Goal: Use online tool/utility: Utilize a website feature to perform a specific function

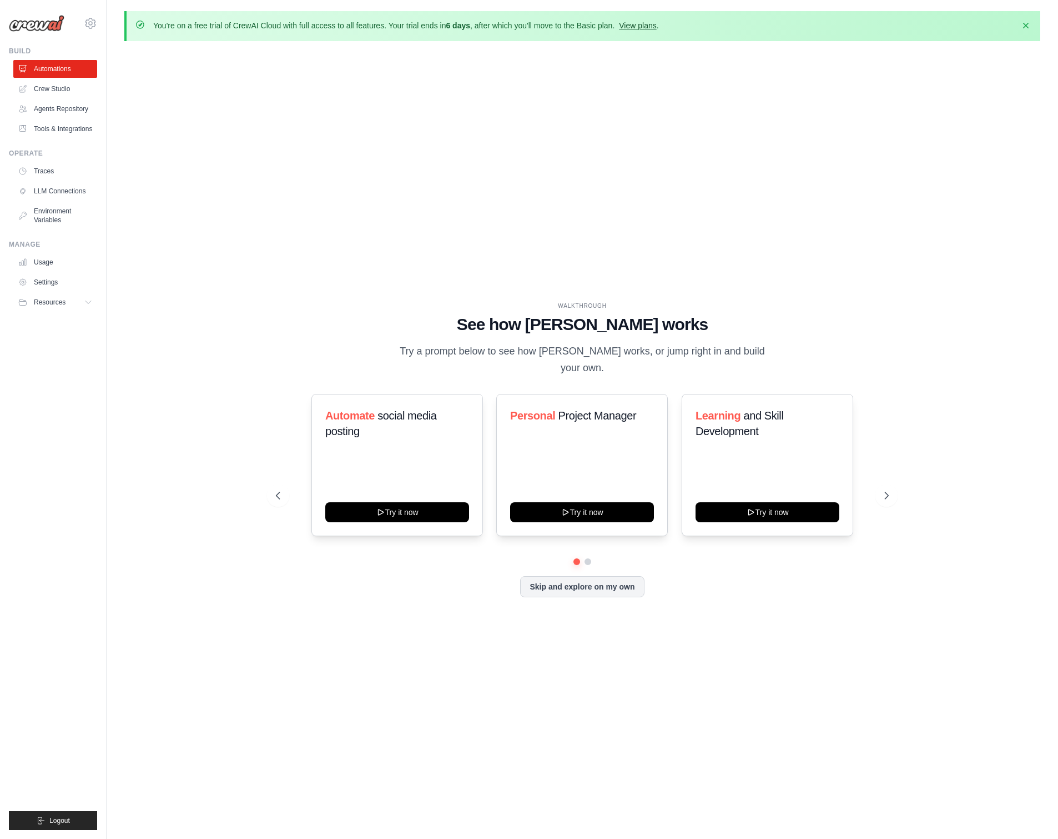
click at [653, 22] on link "View plans" at bounding box center [637, 25] width 37 height 9
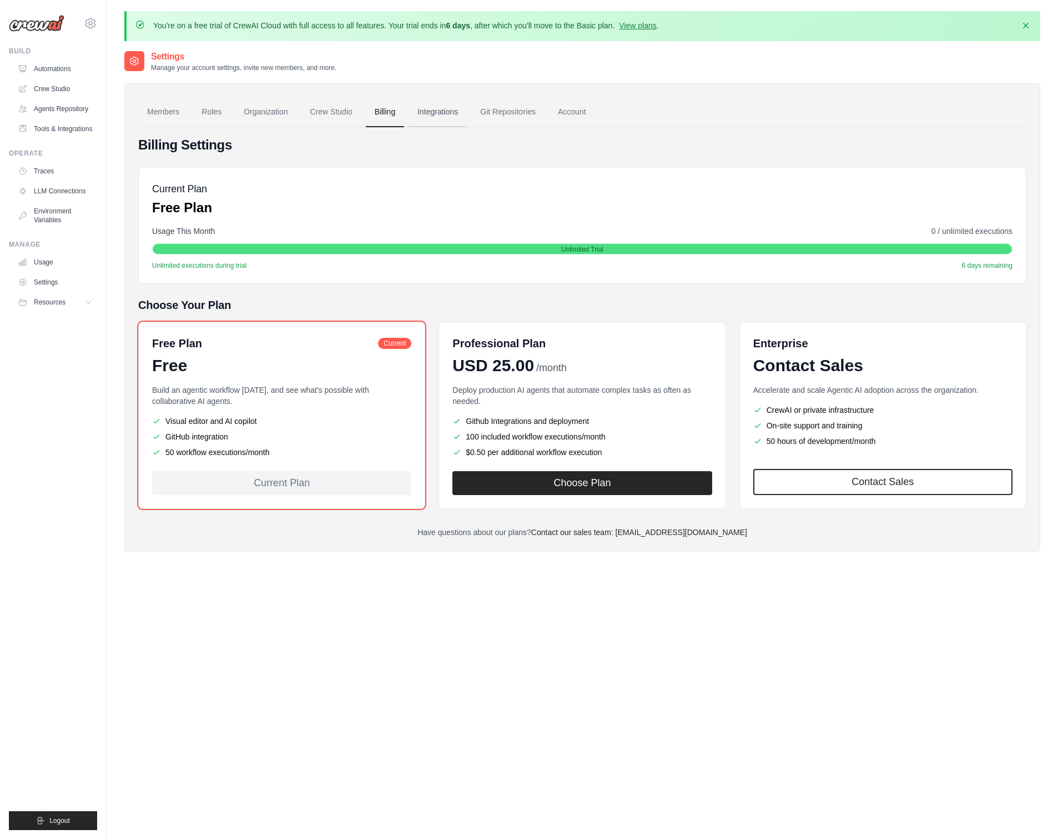
click at [454, 119] on link "Integrations" at bounding box center [438, 112] width 58 height 30
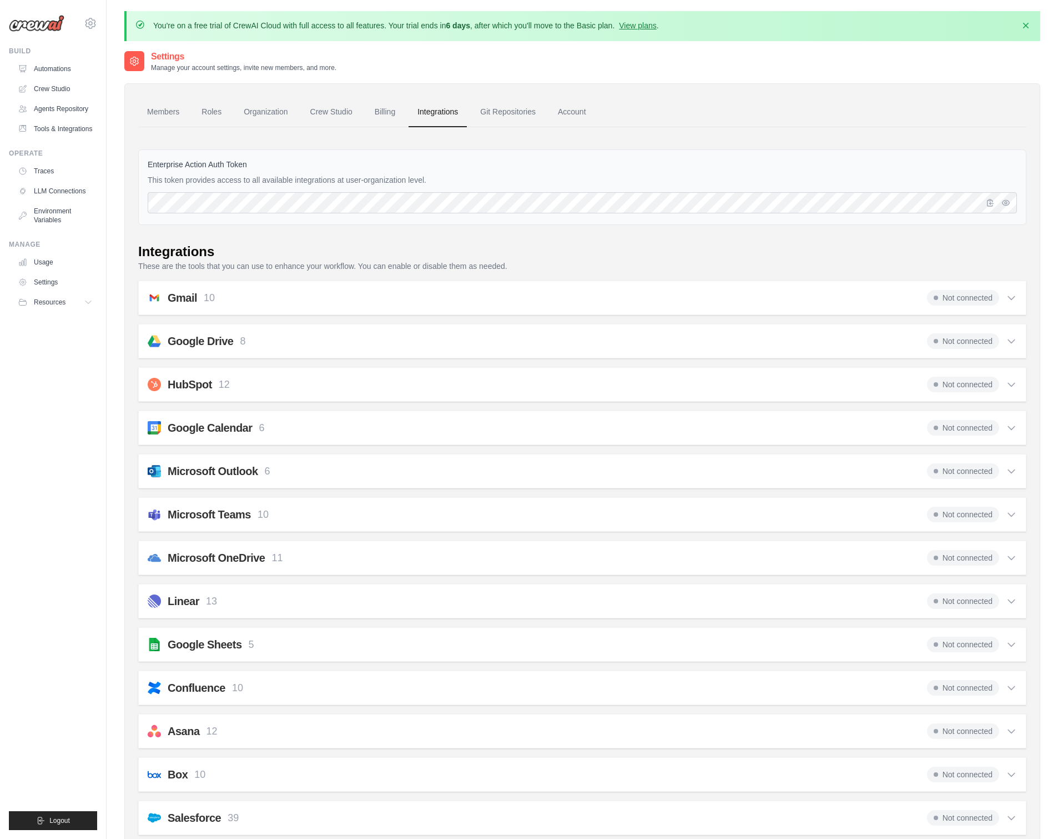
click at [450, 116] on link "Integrations" at bounding box center [438, 112] width 58 height 30
click at [54, 128] on link "Tools & Integrations" at bounding box center [56, 129] width 84 height 18
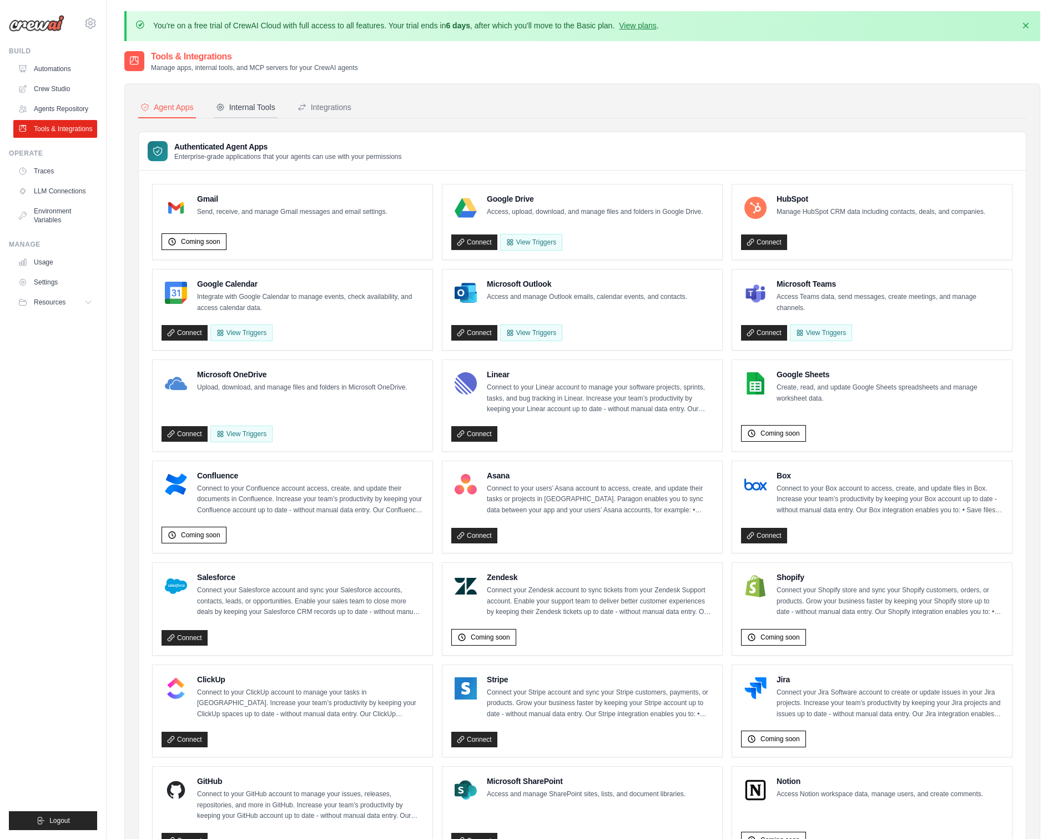
click at [255, 108] on div "Internal Tools" at bounding box center [245, 107] width 59 height 11
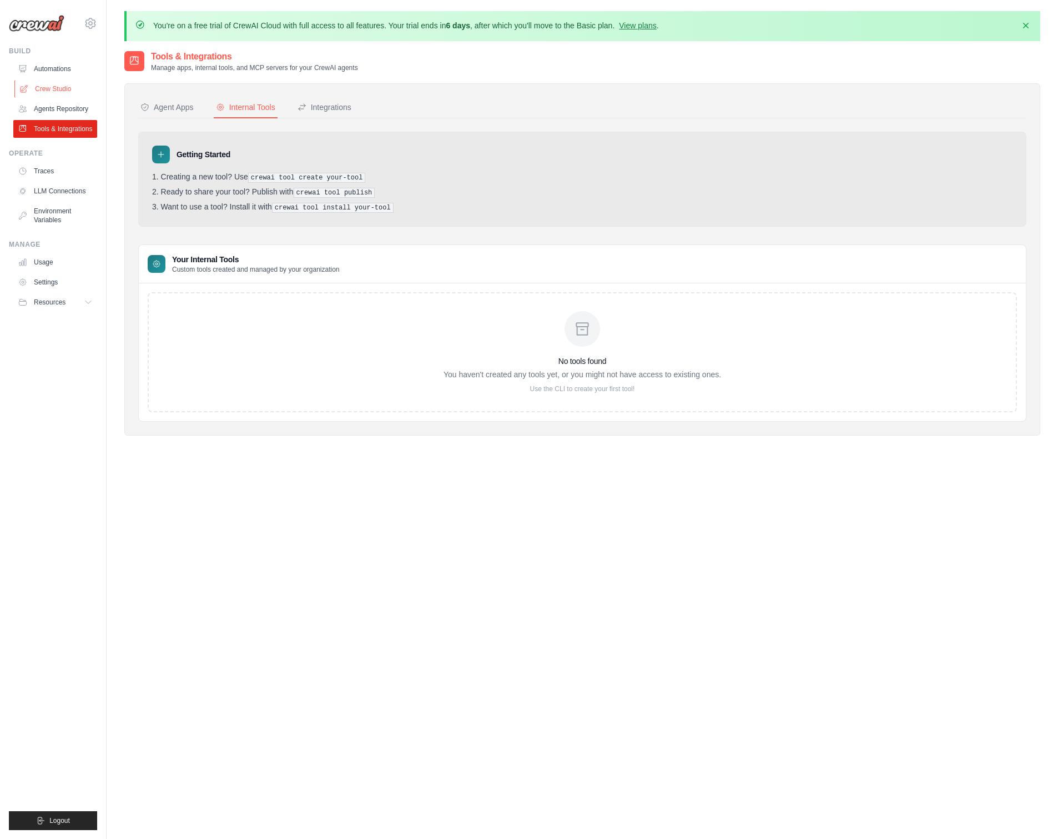
click at [54, 86] on link "Crew Studio" at bounding box center [56, 89] width 84 height 18
